Goal: Task Accomplishment & Management: Use online tool/utility

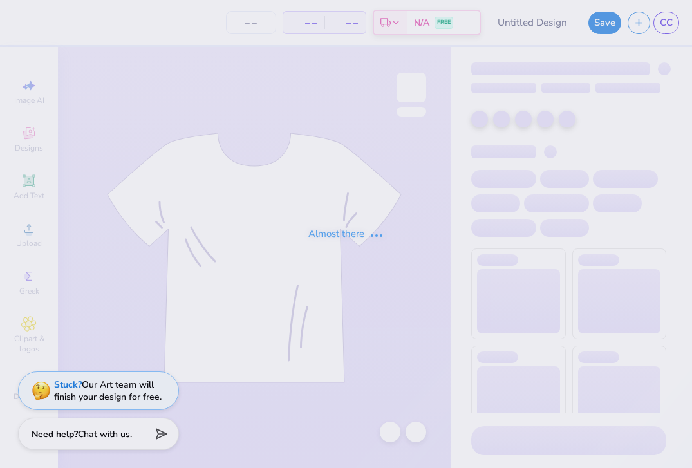
type input "ArrowSpike 2"
type input "40"
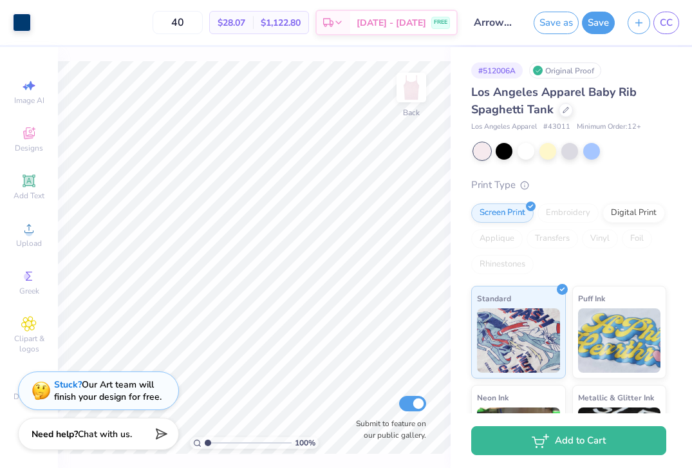
drag, startPoint x: 206, startPoint y: 442, endPoint x: 197, endPoint y: 441, distance: 9.0
click at [205, 441] on input "range" at bounding box center [248, 443] width 87 height 12
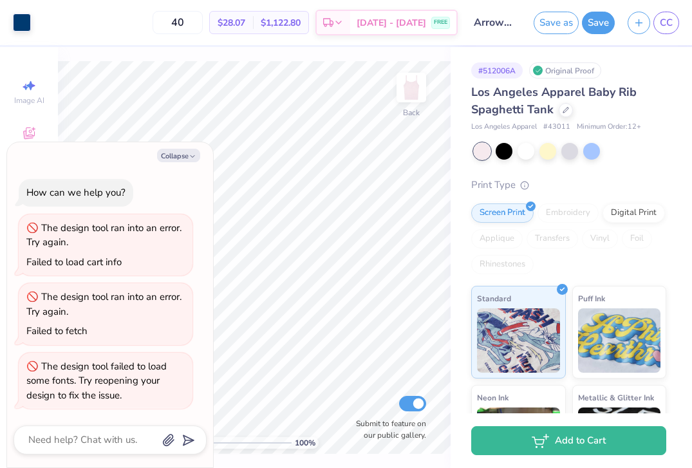
type textarea "x"
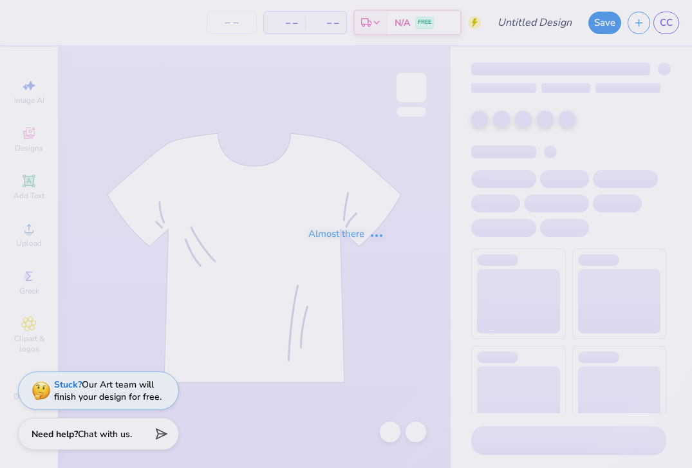
type input "ArrowSpike Tee"
type input "28"
